Goal: Information Seeking & Learning: Understand process/instructions

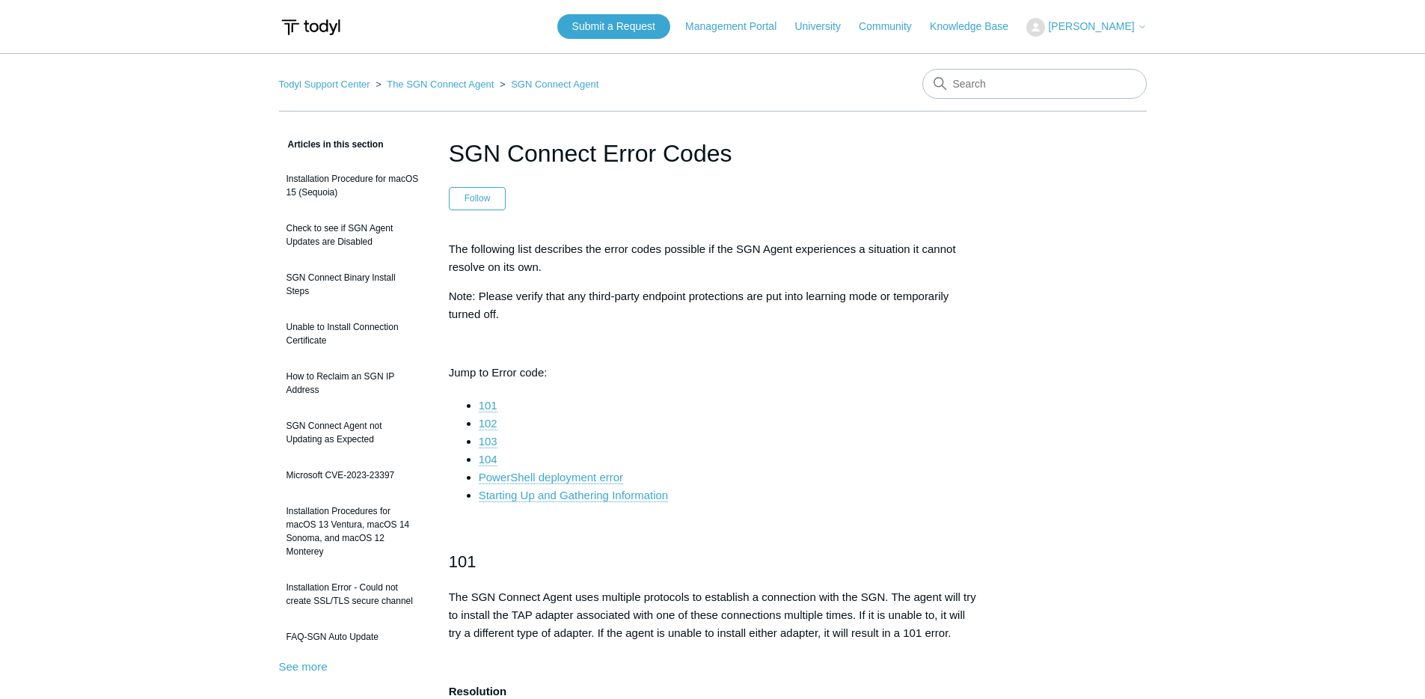
click at [1100, 22] on span "[PERSON_NAME]" at bounding box center [1091, 26] width 86 height 12
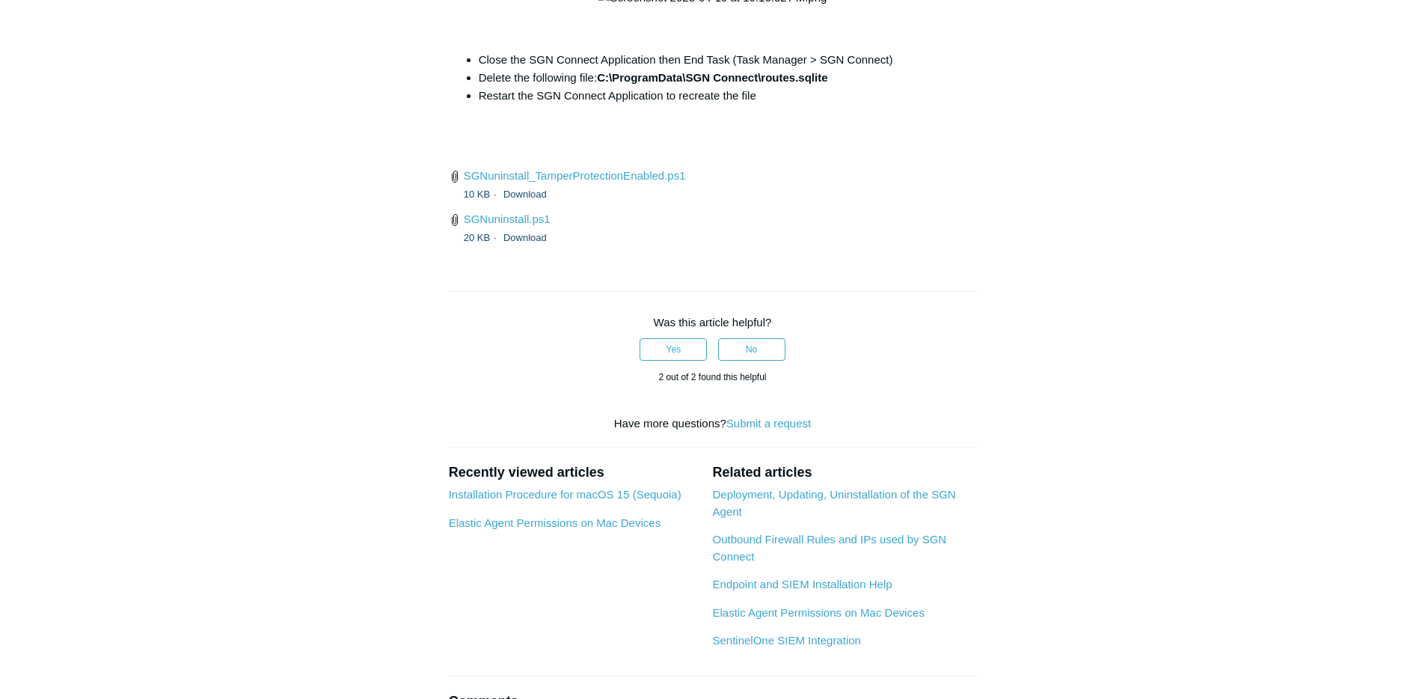
scroll to position [5802, 0]
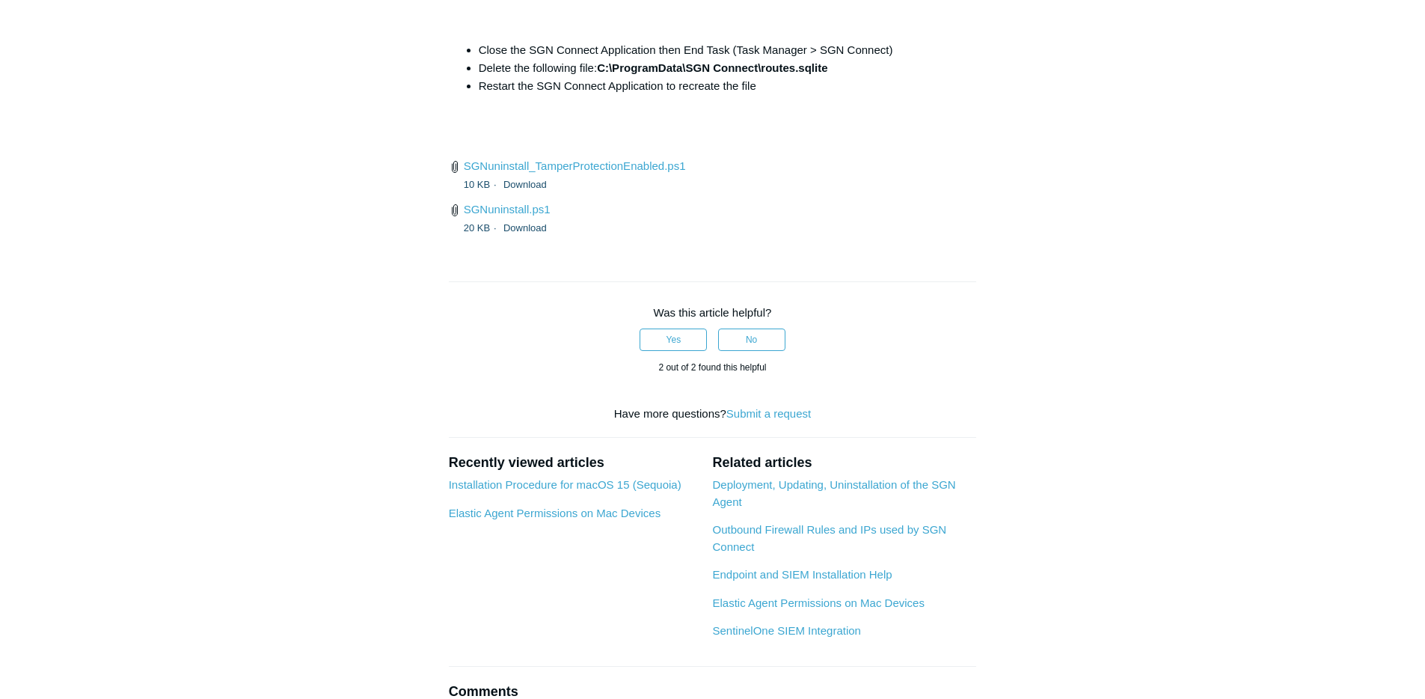
click at [820, 193] on div "10 KB Download" at bounding box center [720, 184] width 513 height 18
click at [519, 233] on link "Download" at bounding box center [524, 227] width 43 height 11
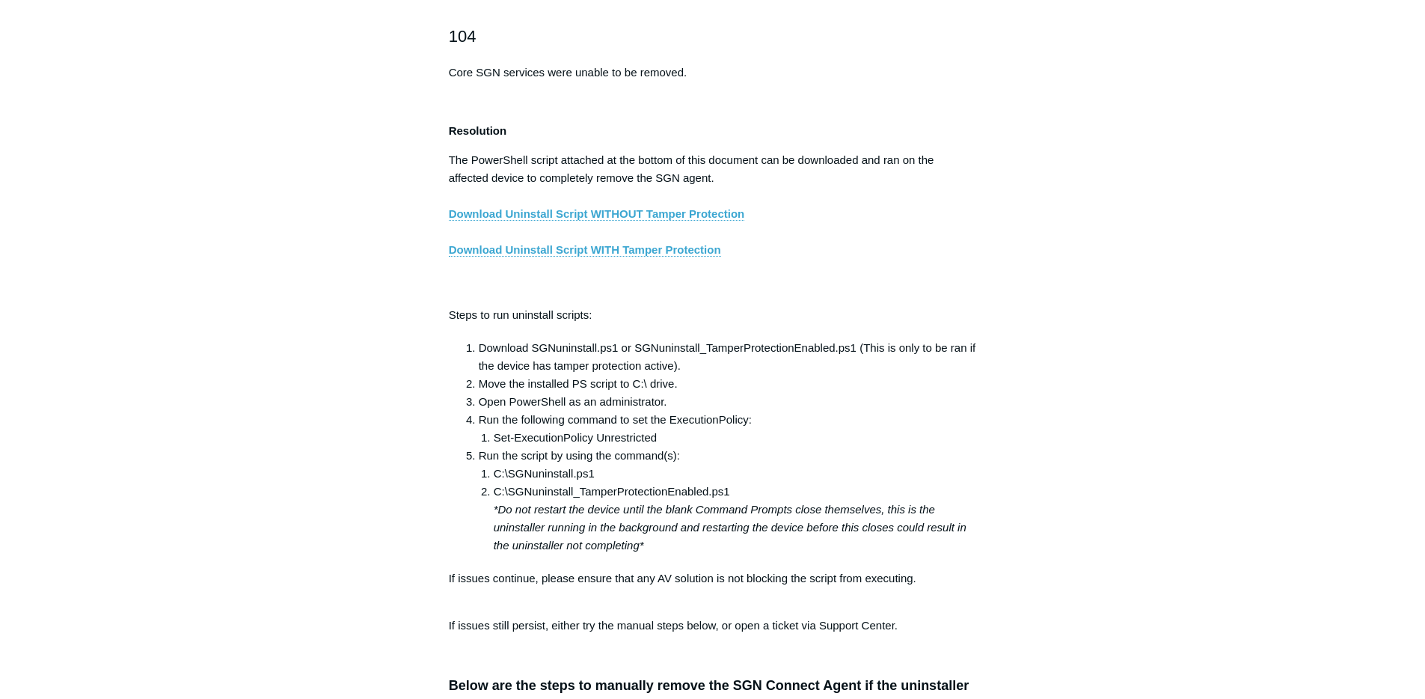
scroll to position [2471, 0]
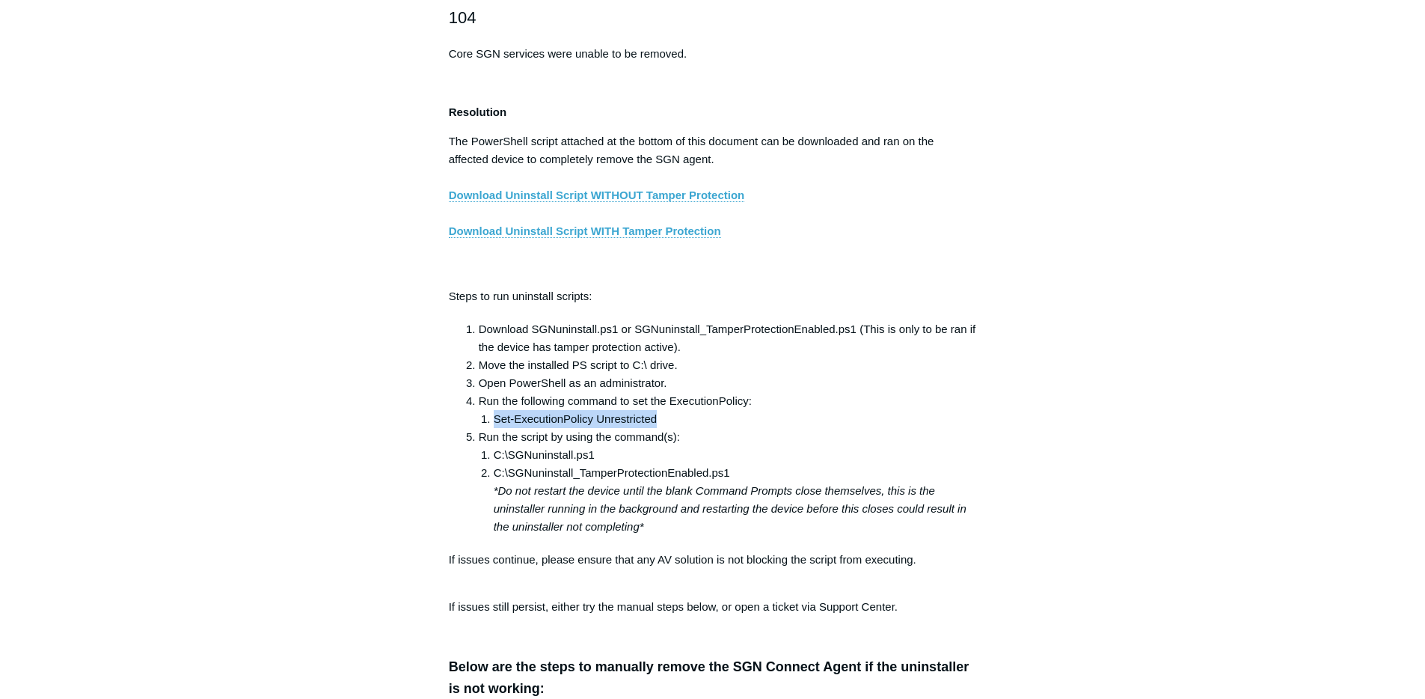
drag, startPoint x: 666, startPoint y: 436, endPoint x: 495, endPoint y: 435, distance: 171.3
click at [495, 428] on li "Set-ExecutionPolicy Unrestricted" at bounding box center [735, 419] width 483 height 18
copy li "Set-ExecutionPolicy Unrestricted"
drag, startPoint x: 595, startPoint y: 473, endPoint x: 492, endPoint y: 476, distance: 102.5
click at [494, 464] on li "C:\SGNuninstall.ps1" at bounding box center [735, 455] width 483 height 18
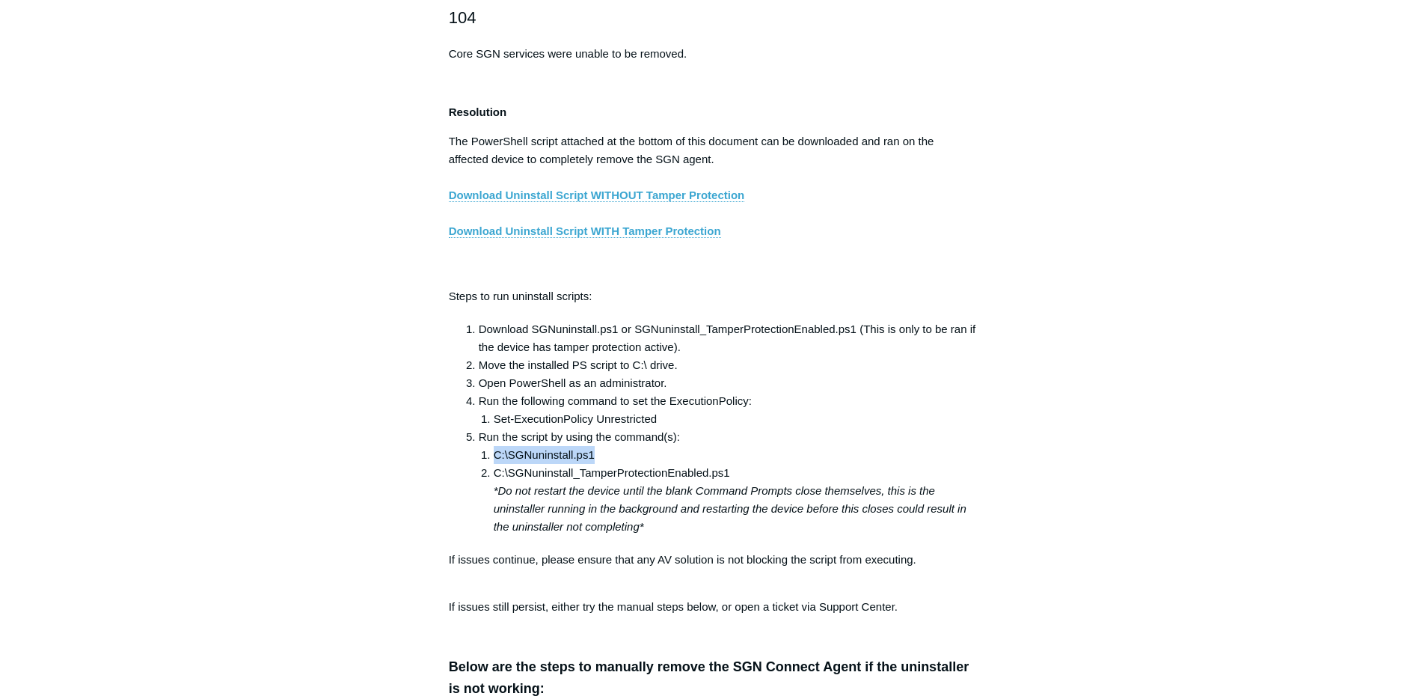
copy li "C:\SGNuninstall.ps1"
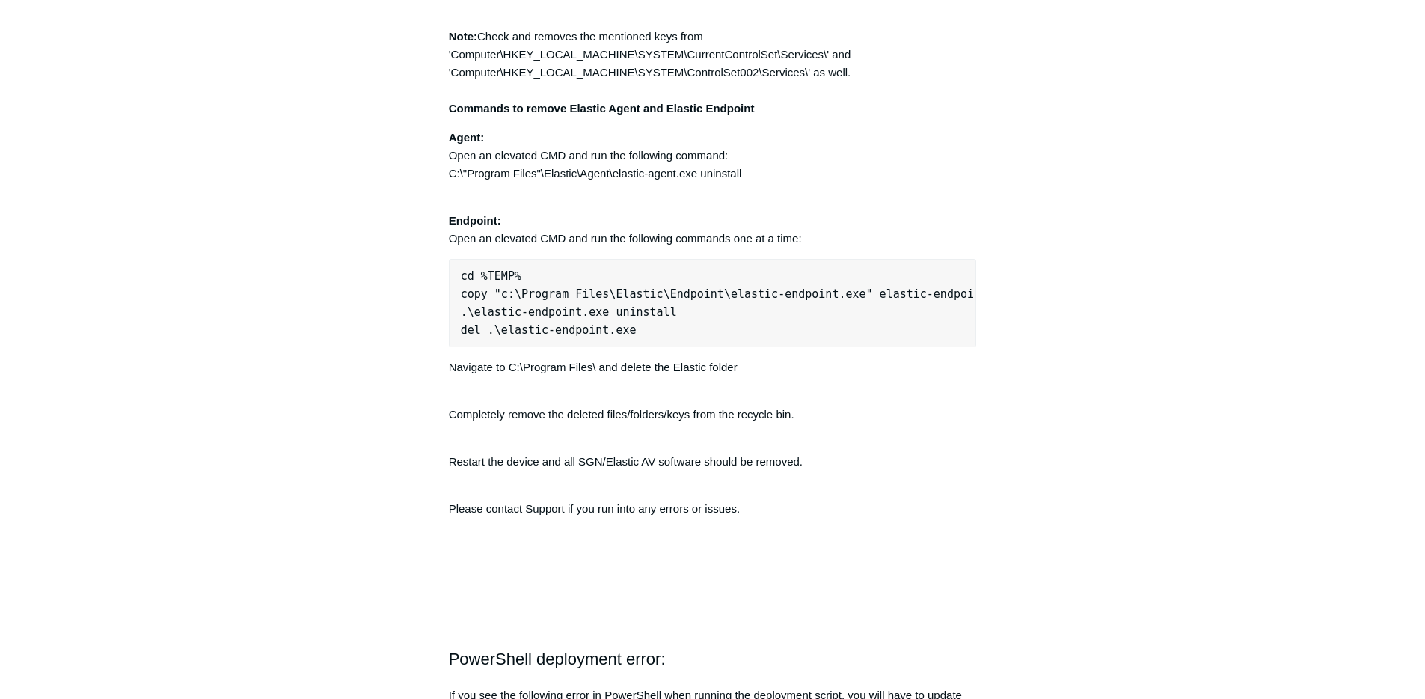
scroll to position [3973, 0]
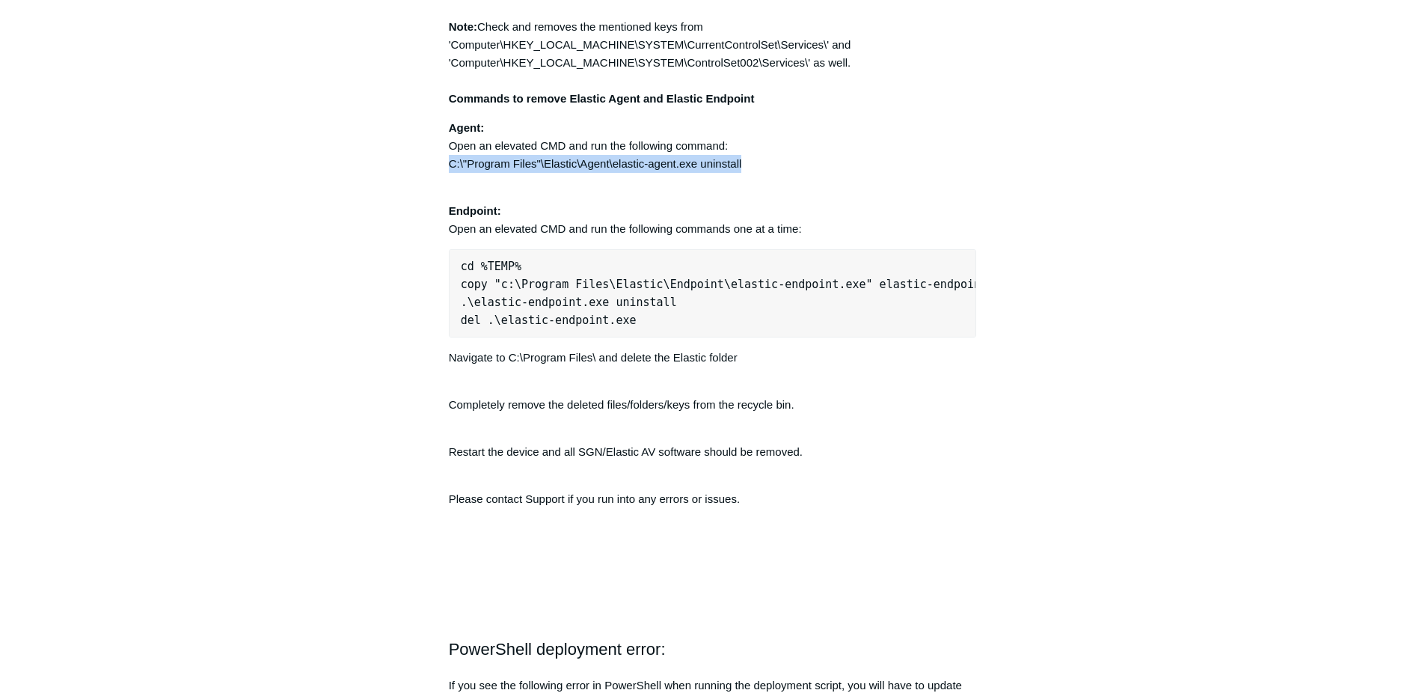
drag, startPoint x: 746, startPoint y: 188, endPoint x: 450, endPoint y: 189, distance: 296.2
click at [450, 173] on p "Agent: Open an elevated CMD and run the following command: C:\"Program Files"\E…" at bounding box center [713, 146] width 528 height 54
copy p "C:\"Program Files"\Elastic\Agent\elastic-agent.exe uninstall"
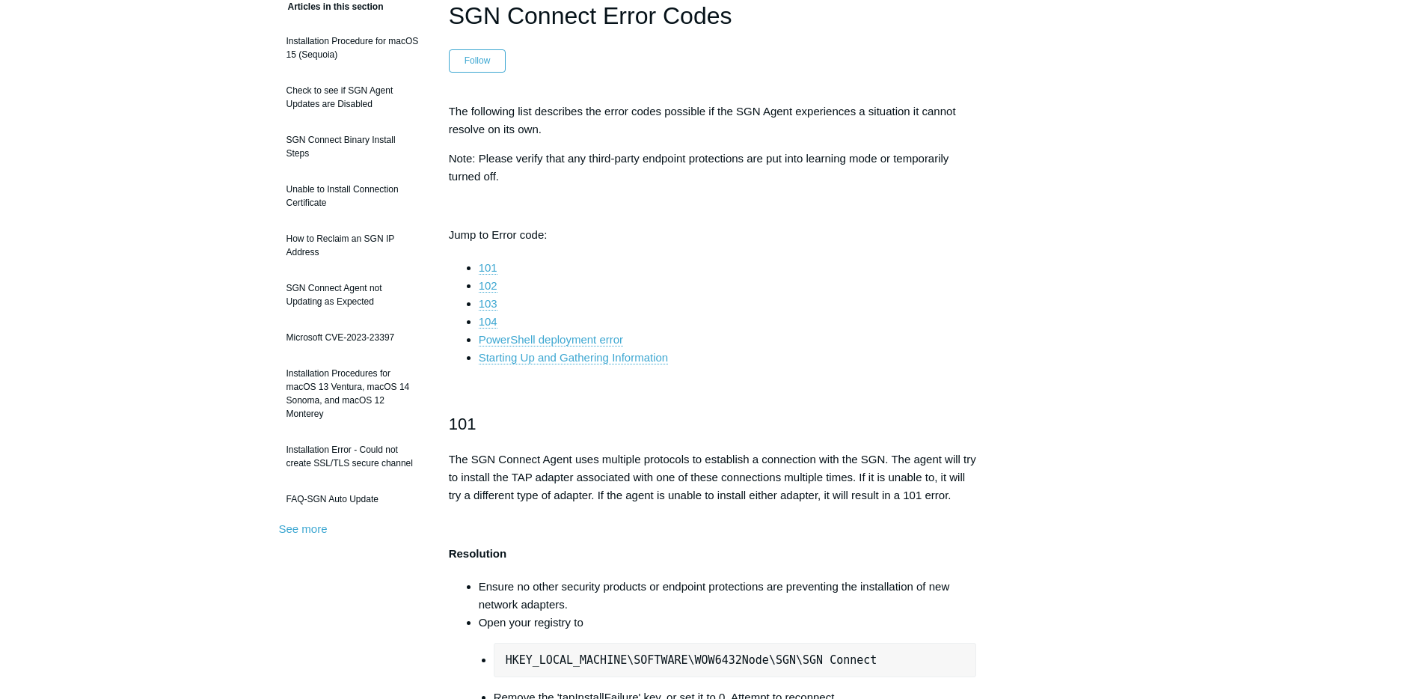
scroll to position [0, 0]
